Goal: Navigation & Orientation: Find specific page/section

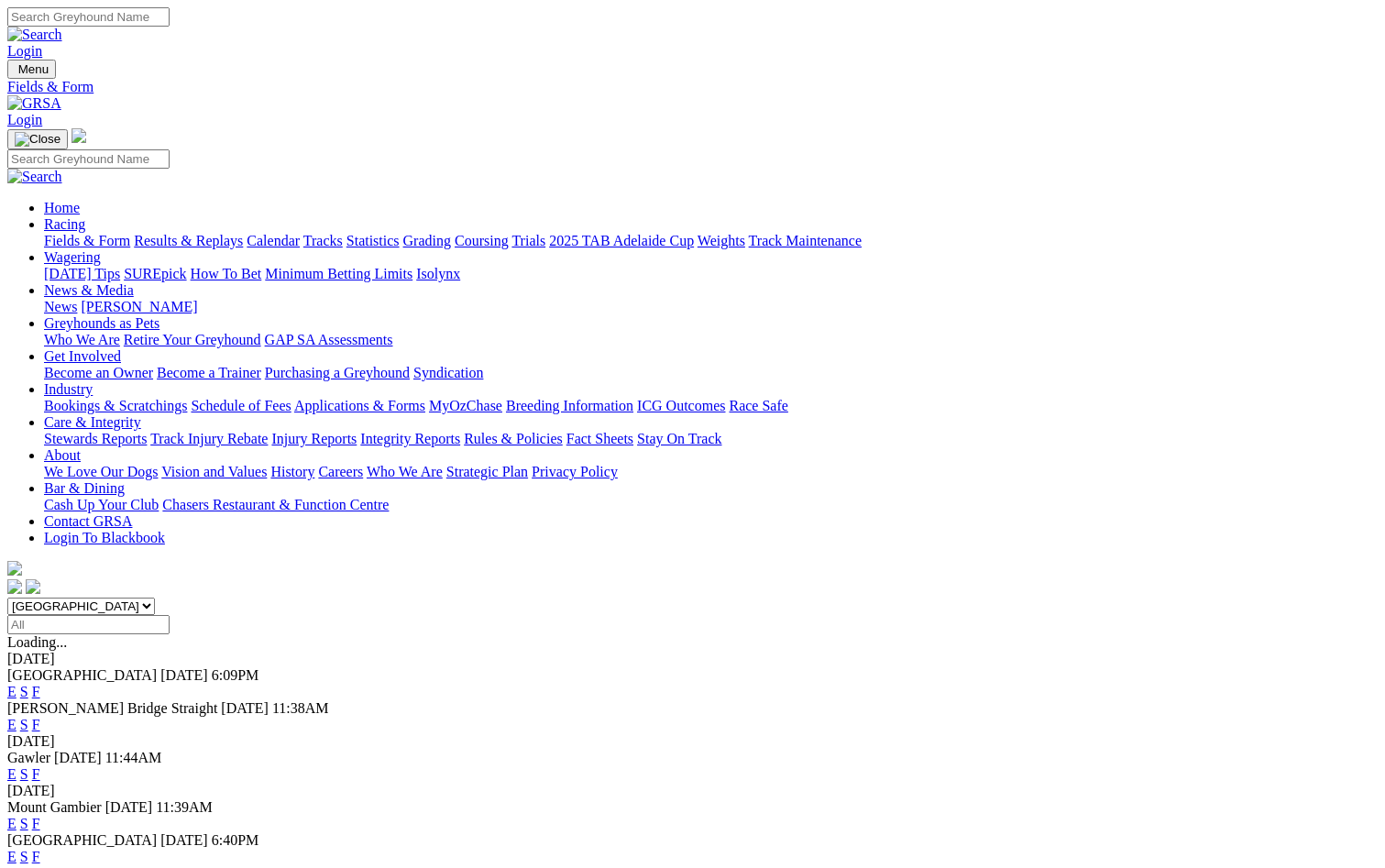
click at [41, 850] on link "F" at bounding box center [36, 857] width 8 height 16
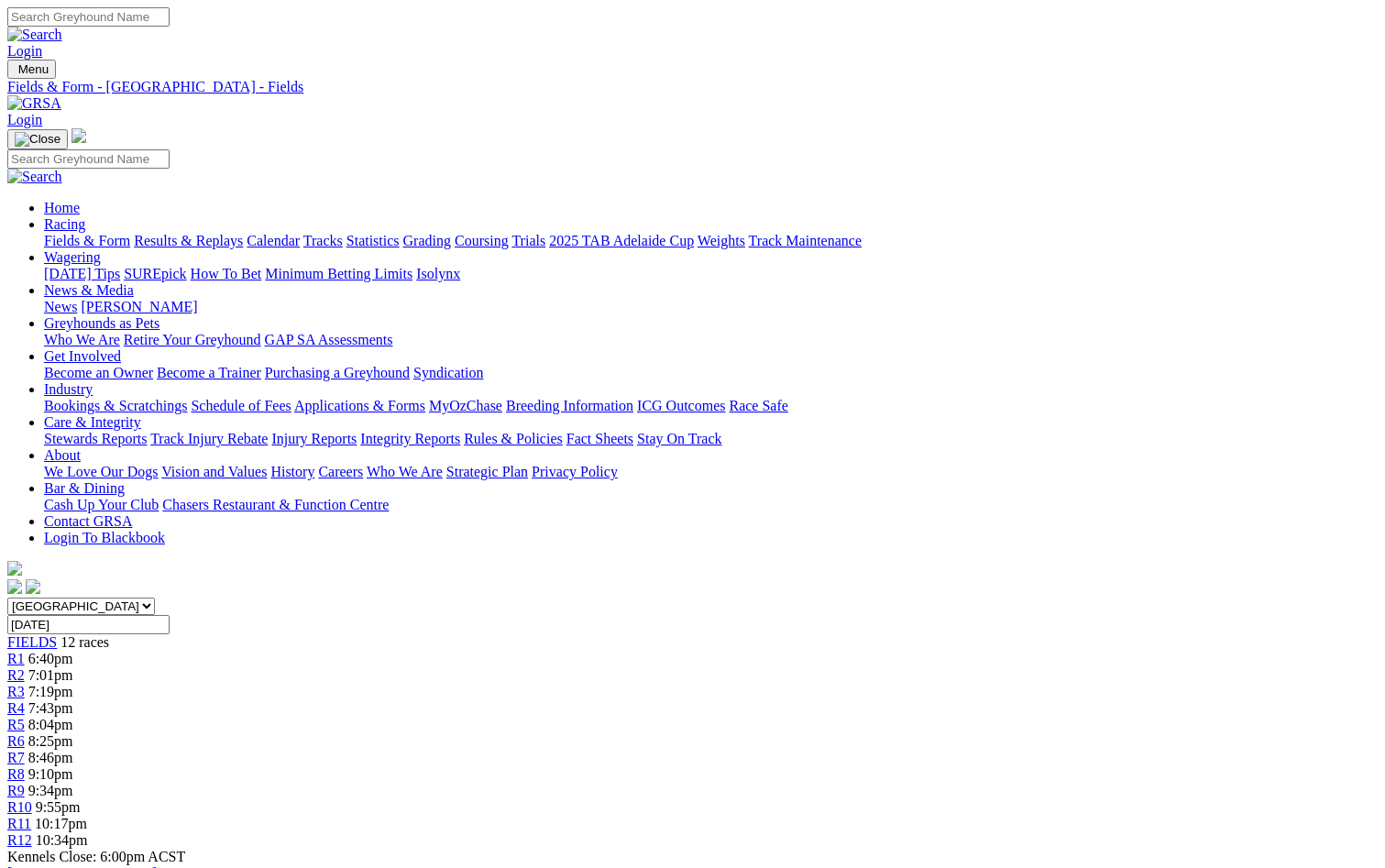
click at [134, 283] on link "News & Media" at bounding box center [89, 290] width 90 height 16
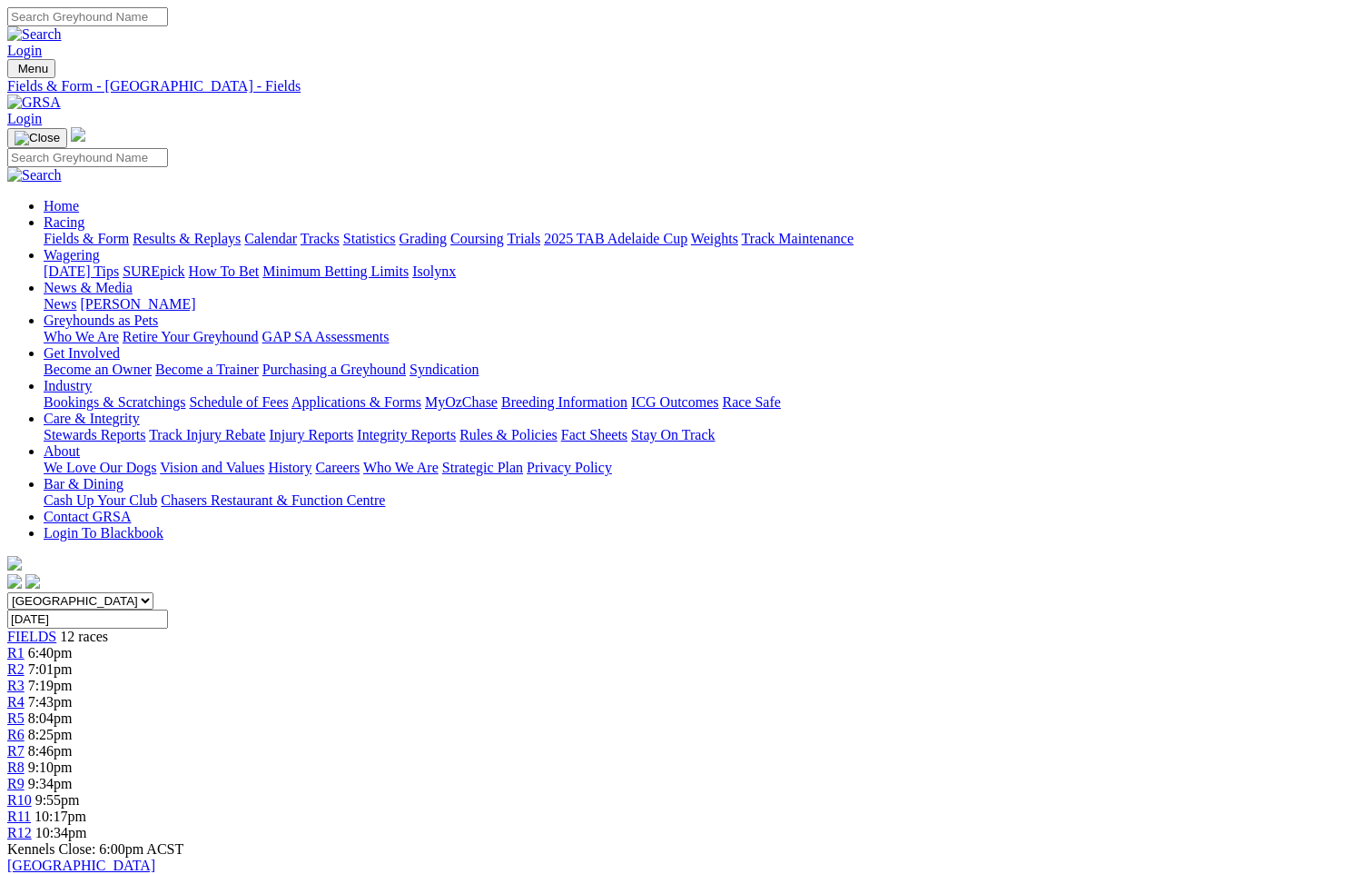
click at [76, 297] on link "News" at bounding box center [60, 304] width 33 height 16
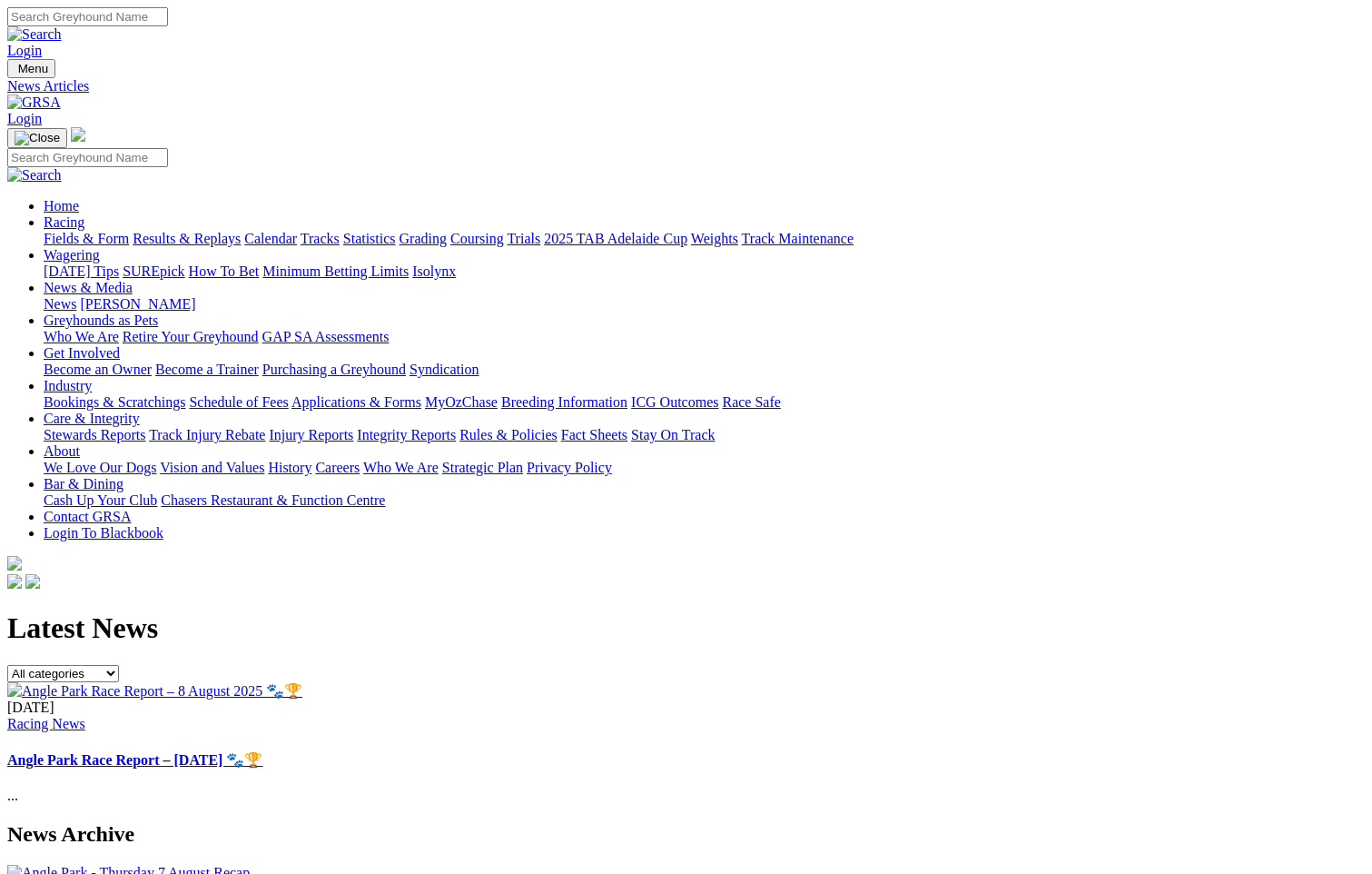
click at [195, 297] on link "[PERSON_NAME]" at bounding box center [137, 304] width 115 height 16
